Goal: Connect with others: Connect with others

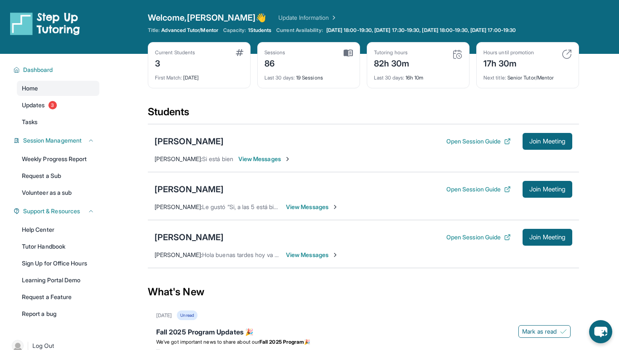
scroll to position [86, 0]
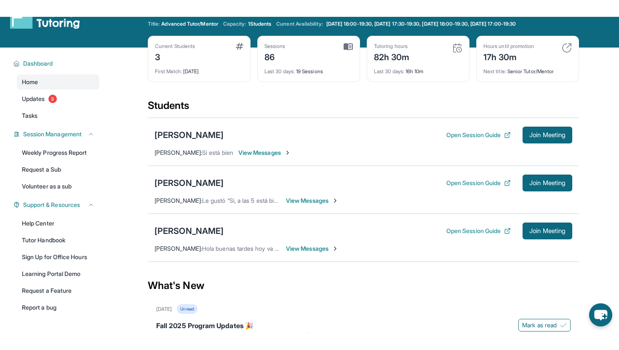
scroll to position [24, 0]
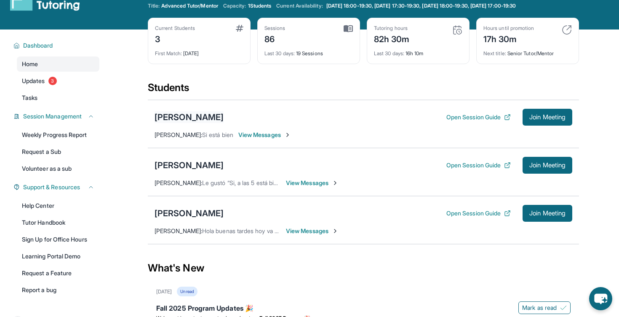
click at [187, 115] on div "[PERSON_NAME]" at bounding box center [188, 117] width 69 height 12
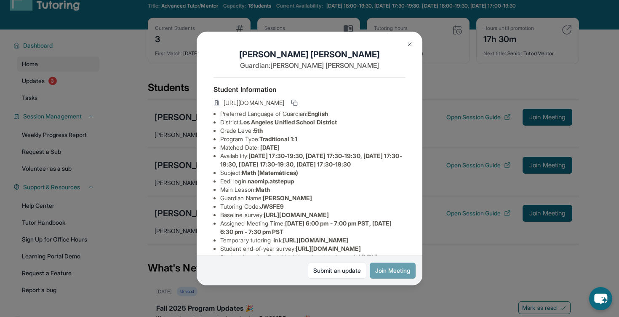
click at [382, 272] on button "Join Meeting" at bounding box center [393, 270] width 46 height 16
